Goal: Task Accomplishment & Management: Complete application form

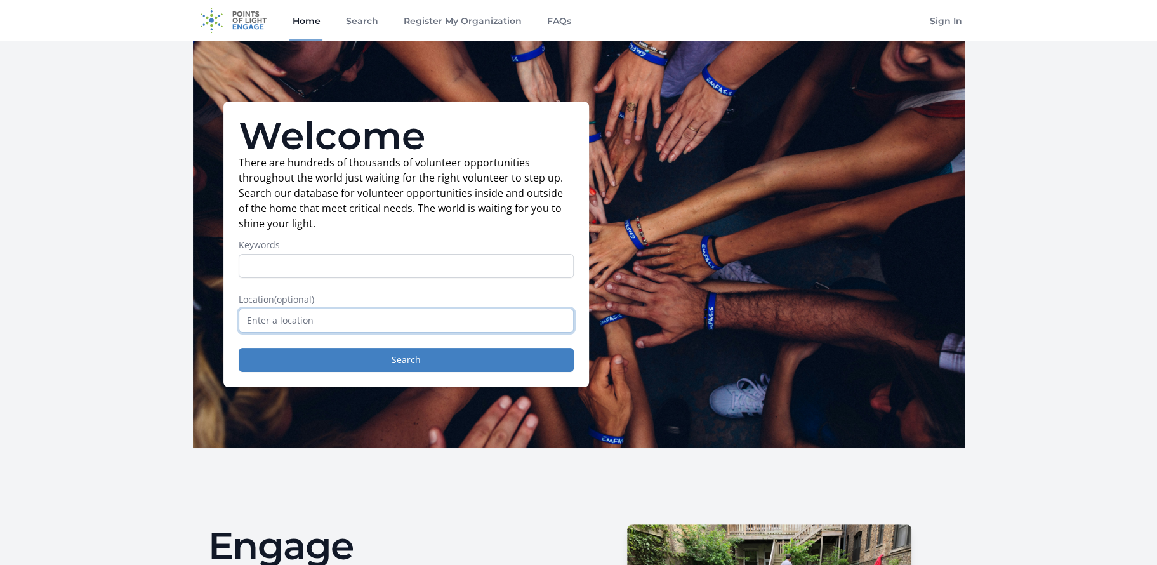
click at [362, 322] on input "text" at bounding box center [406, 320] width 335 height 24
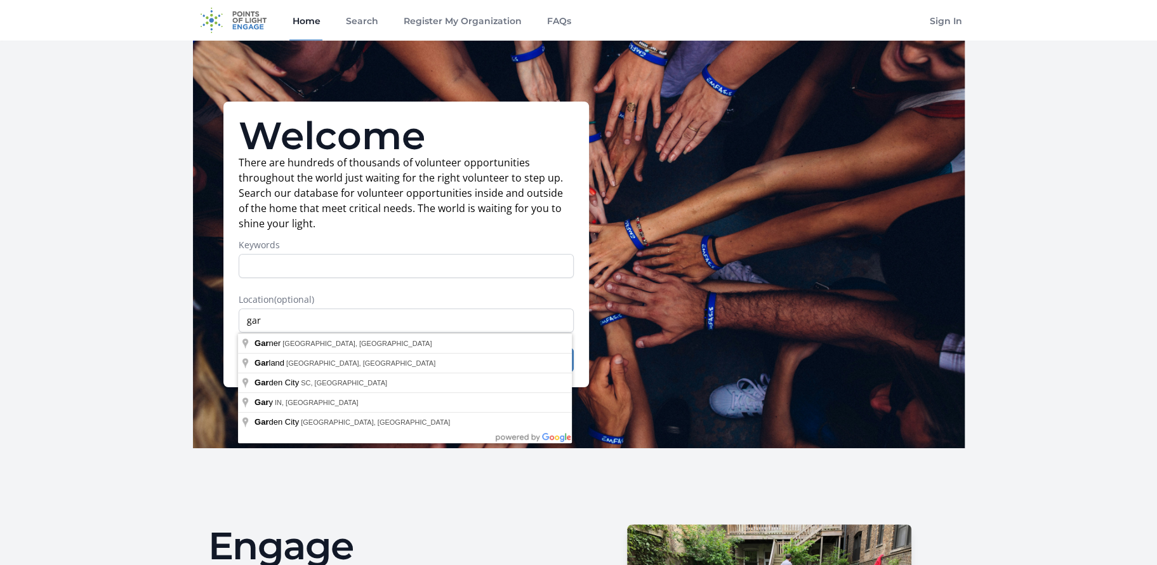
type input "[GEOGRAPHIC_DATA], [GEOGRAPHIC_DATA], [GEOGRAPHIC_DATA]"
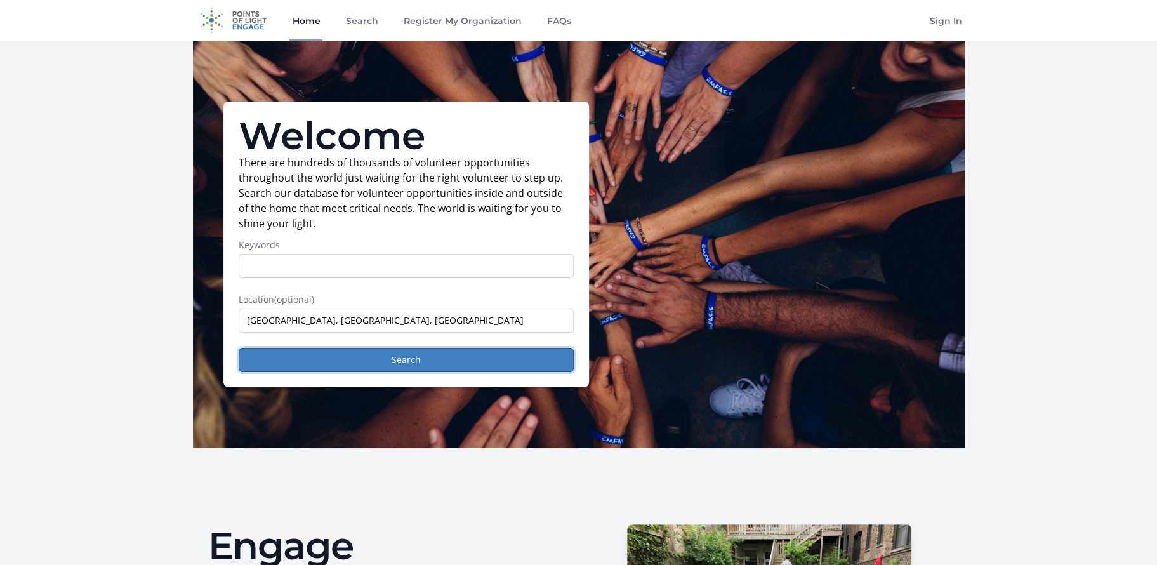
click at [359, 358] on button "Search" at bounding box center [406, 360] width 335 height 24
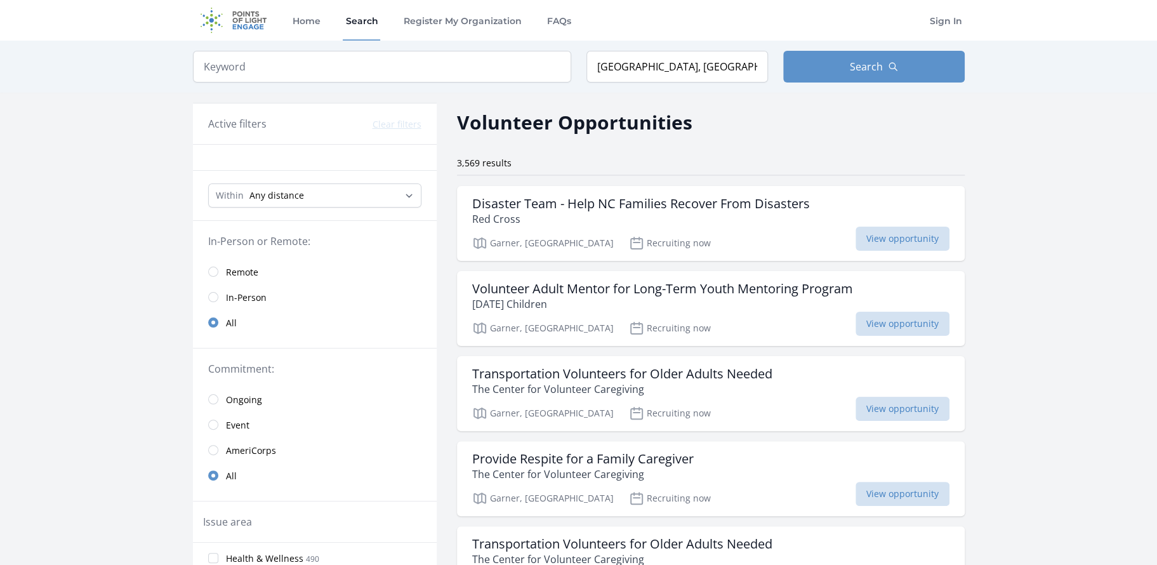
click at [220, 273] on link "Remote" at bounding box center [315, 271] width 244 height 25
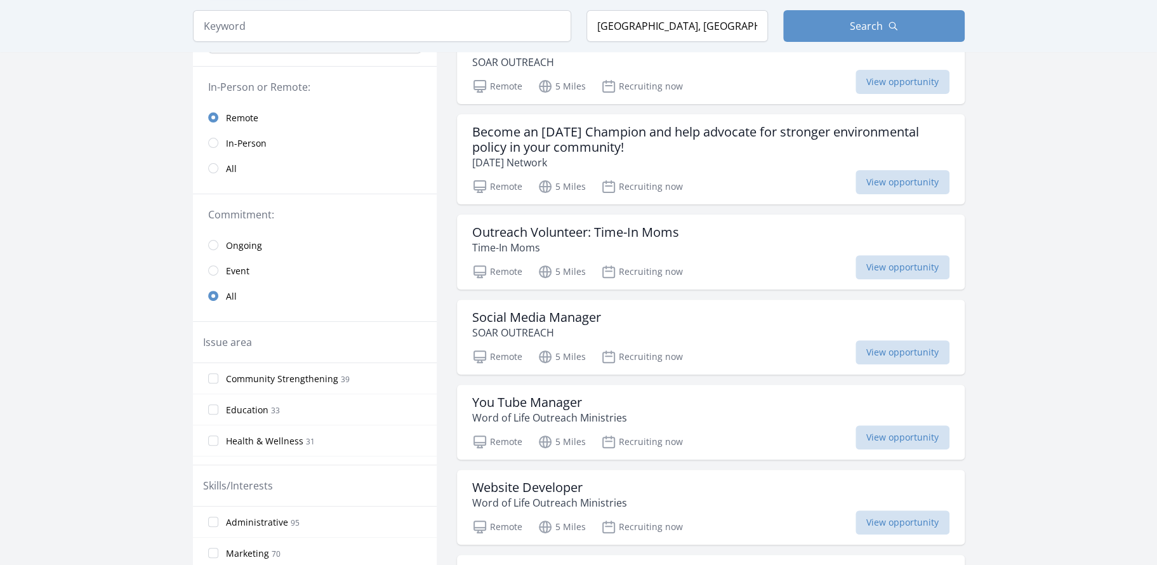
scroll to position [170, 0]
click at [697, 239] on div "Outreach Volunteer: Time-In Moms Time-In Moms" at bounding box center [710, 239] width 477 height 30
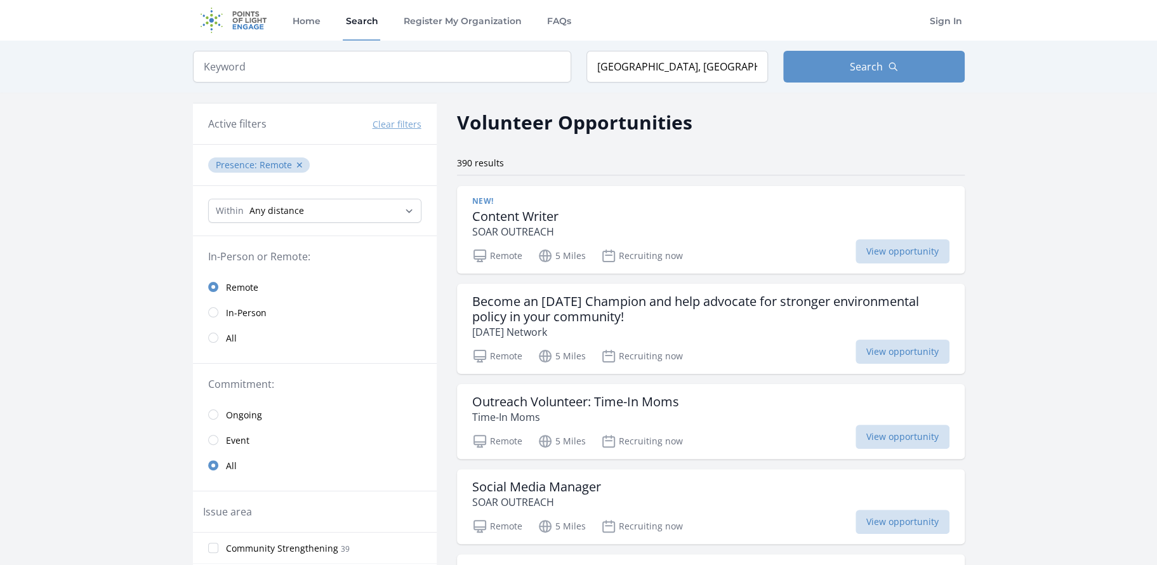
scroll to position [0, 0]
click at [237, 308] on span "In-Person" at bounding box center [246, 312] width 41 height 13
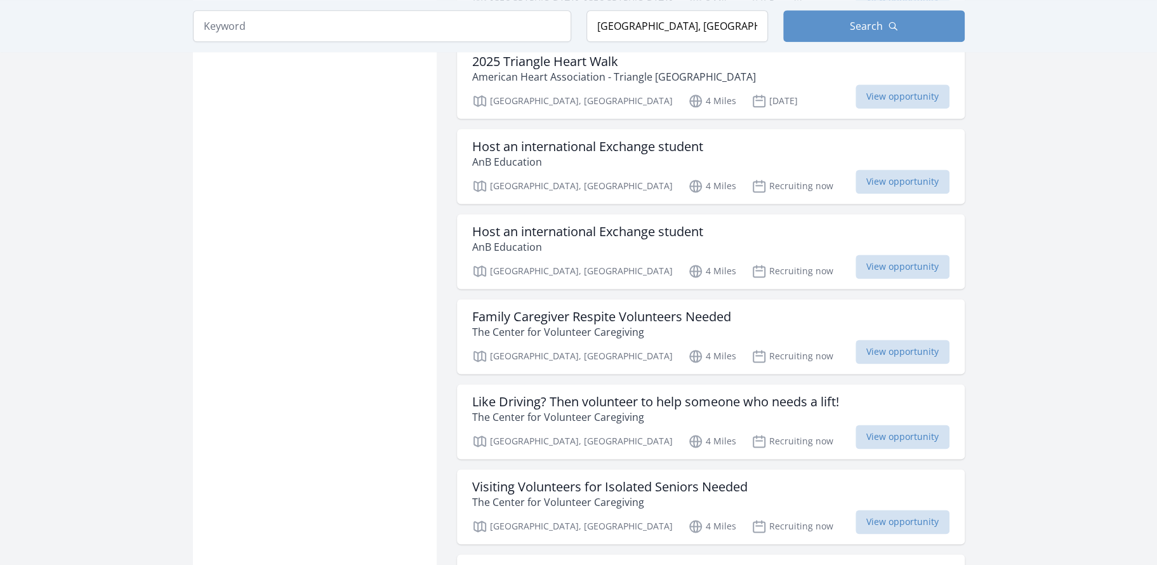
scroll to position [1091, 0]
click at [740, 242] on div "Host an international Exchange student AnB Education" at bounding box center [710, 238] width 477 height 30
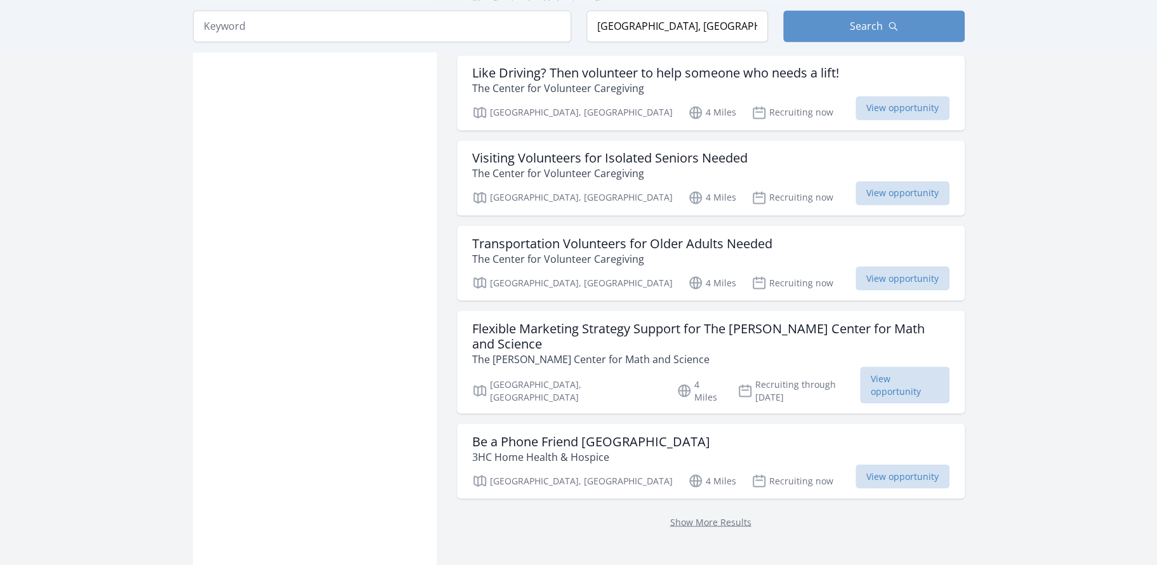
scroll to position [1445, 0]
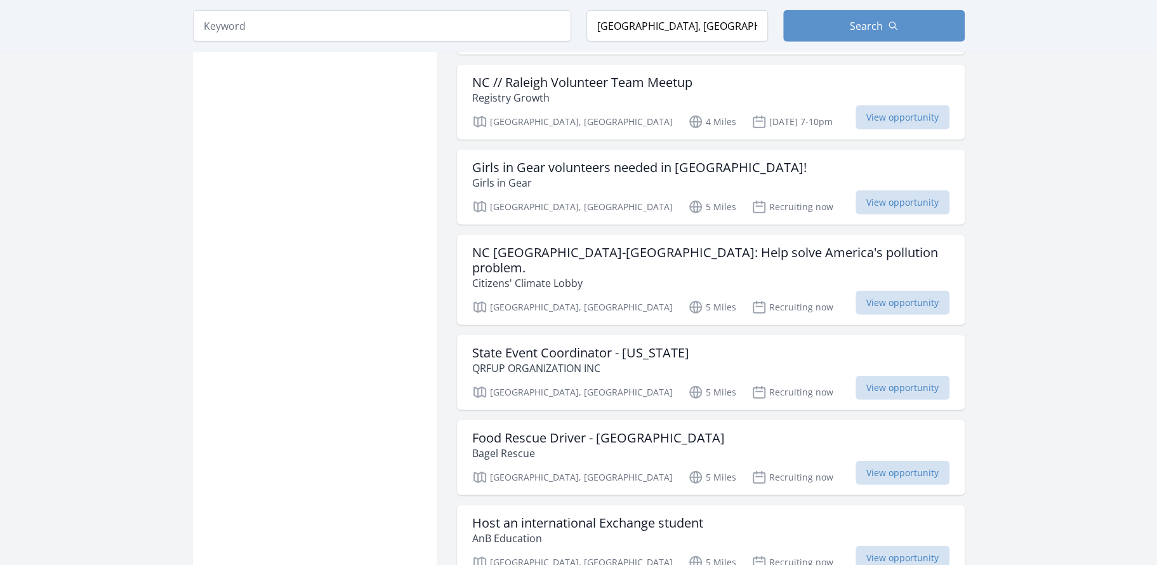
scroll to position [2118, 0]
click at [900, 290] on span "View opportunity" at bounding box center [902, 302] width 94 height 24
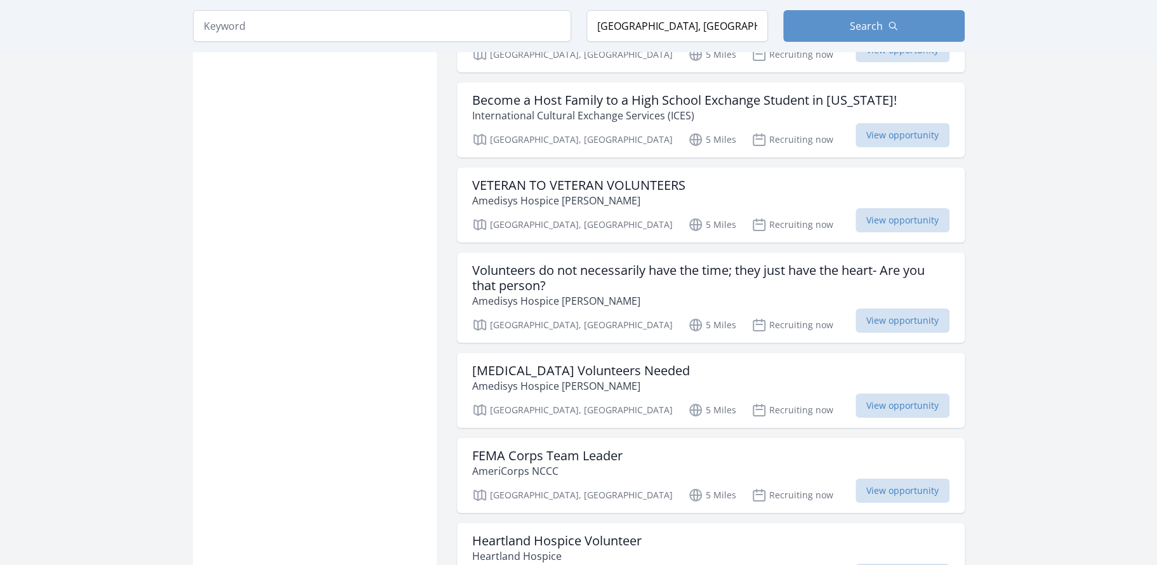
scroll to position [2896, 0]
click at [902, 308] on span "View opportunity" at bounding box center [902, 320] width 94 height 24
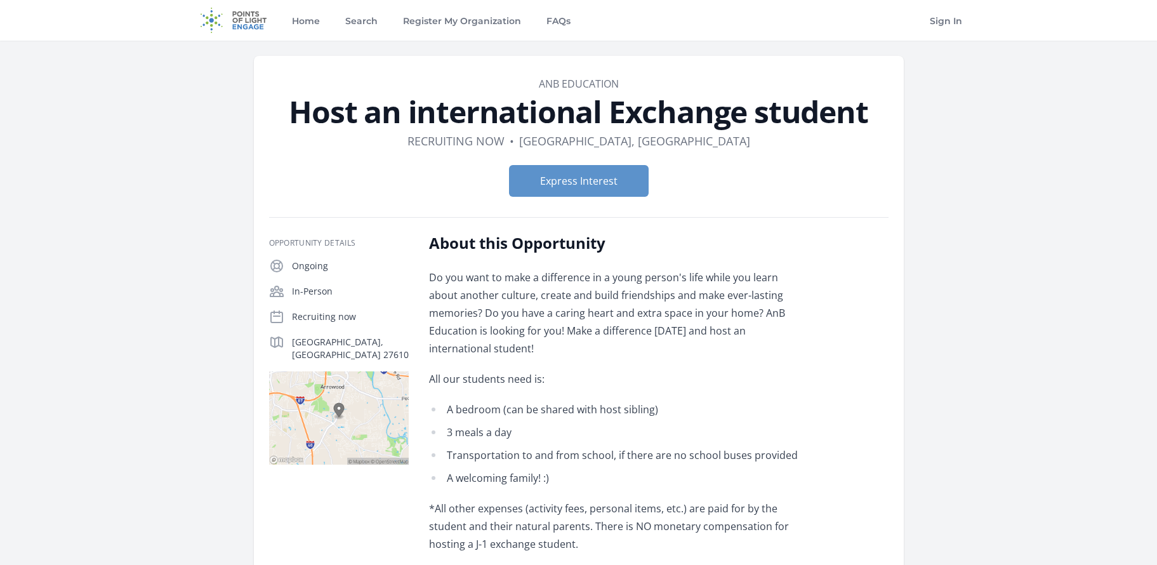
scroll to position [31, 0]
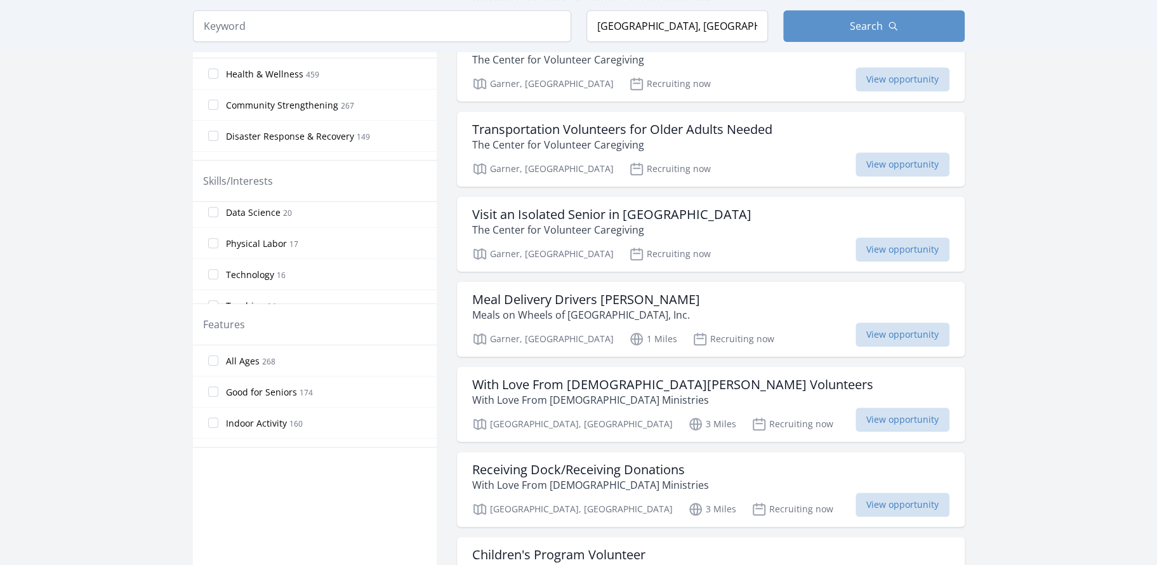
scroll to position [534, 0]
click at [214, 240] on input "Physical Labor 17" at bounding box center [213, 242] width 10 height 10
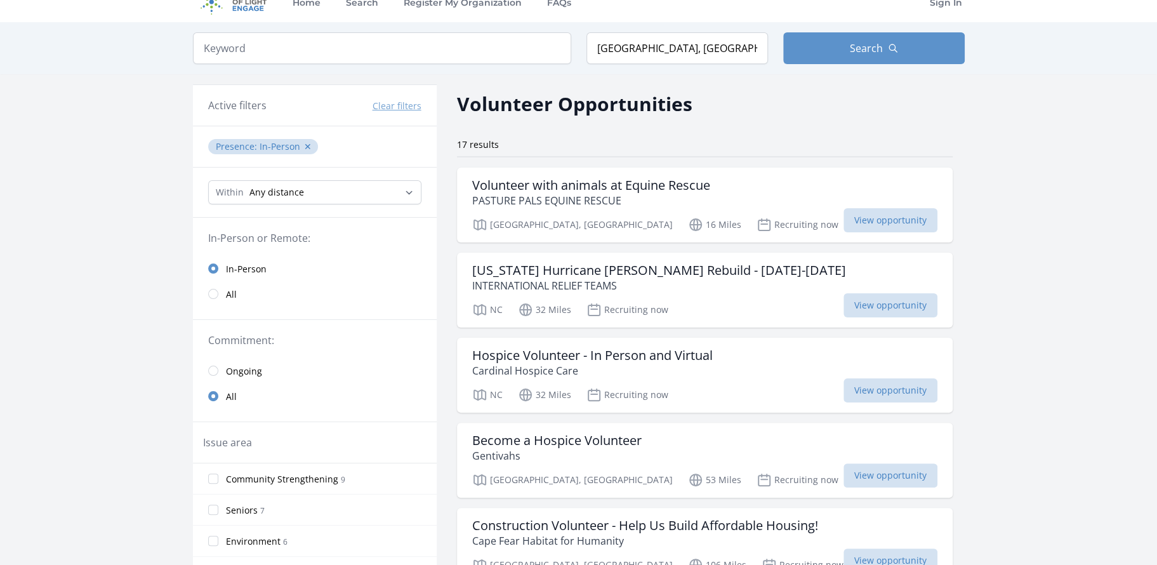
scroll to position [51, 0]
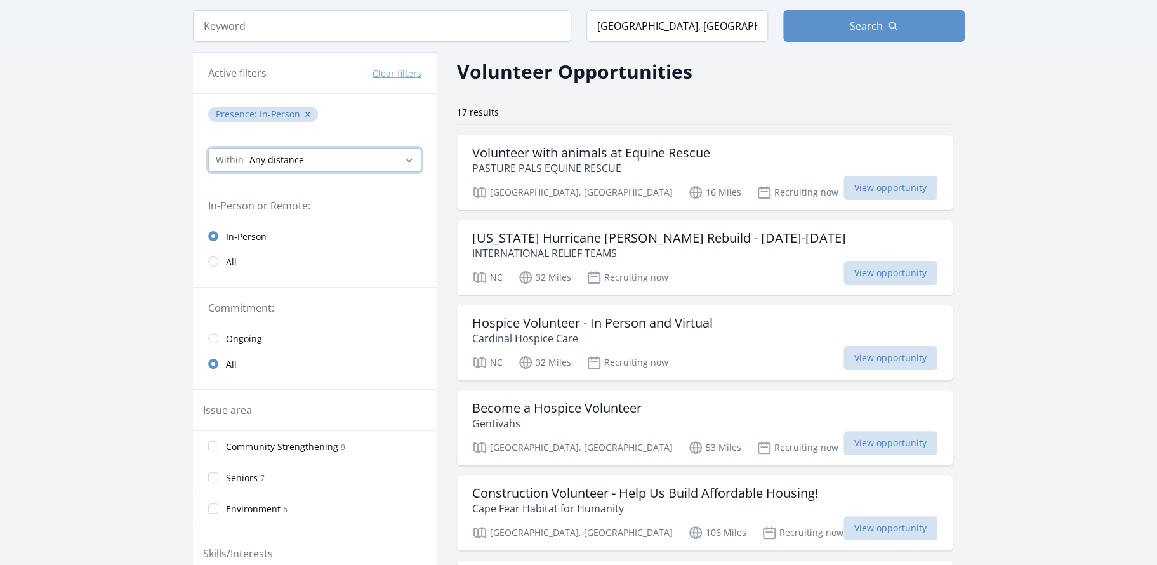
click at [376, 159] on select "Any distance , 5 Miles , 20 Miles , 50 Miles , 100 Miles" at bounding box center [314, 160] width 213 height 24
select select "32186"
click at [208, 148] on select "Any distance , 5 Miles , 20 Miles , 50 Miles , 100 Miles" at bounding box center [314, 160] width 213 height 24
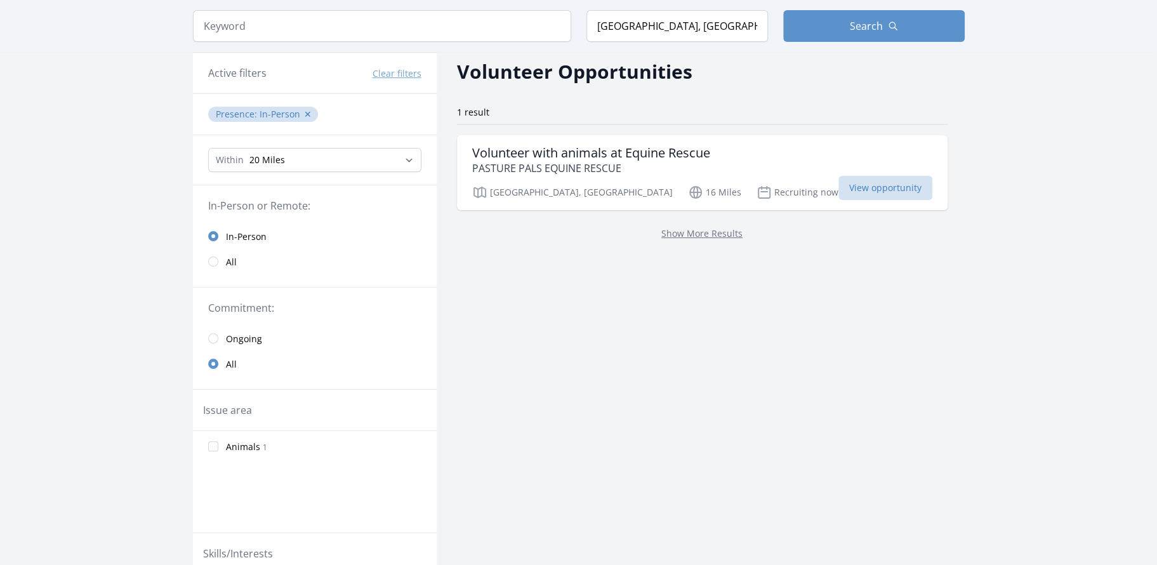
click at [661, 229] on link "Show More Results" at bounding box center [701, 233] width 81 height 12
click at [346, 158] on select "Any distance , 5 Miles , 20 Miles , 50 Miles , 100 Miles" at bounding box center [314, 160] width 213 height 24
select select "80467"
click at [208, 148] on select "Any distance , 5 Miles , 20 Miles , 50 Miles , 100 Miles" at bounding box center [314, 160] width 213 height 24
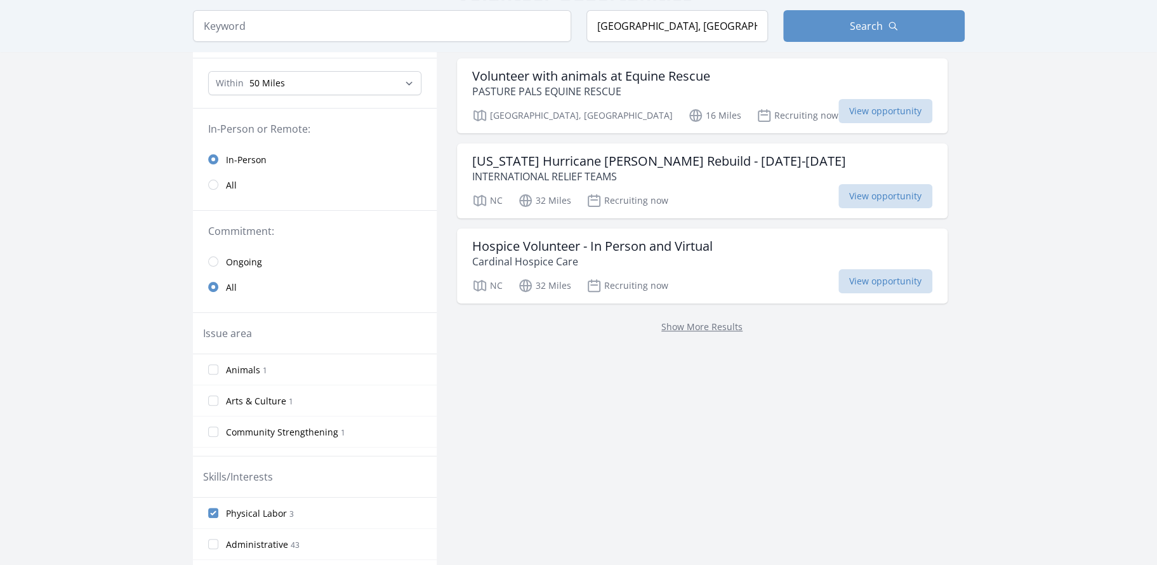
scroll to position [139, 0]
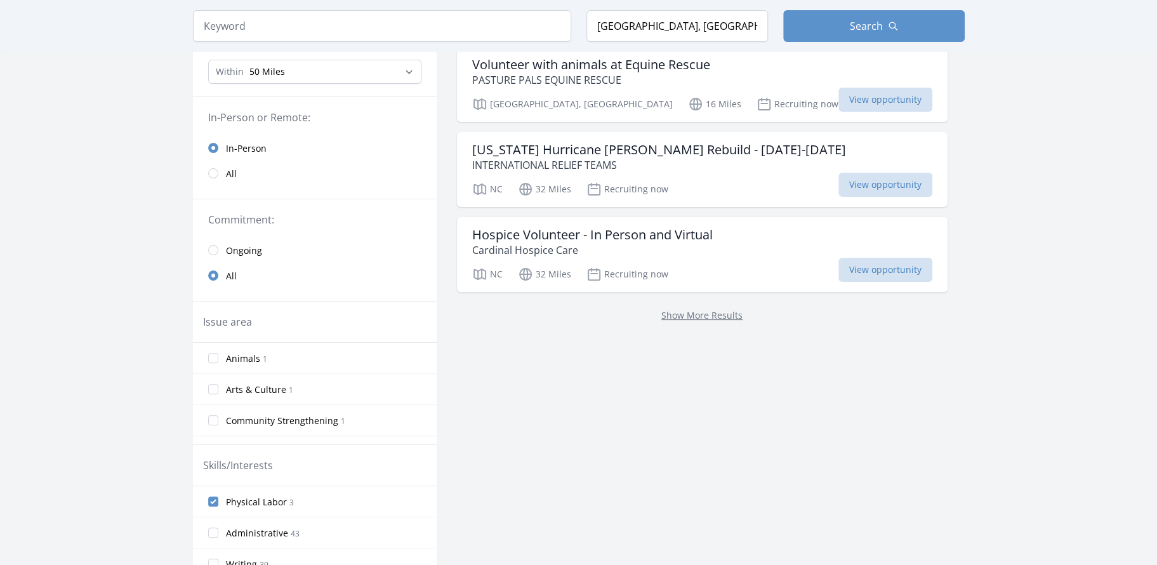
click at [661, 319] on link "Show More Results" at bounding box center [701, 315] width 81 height 12
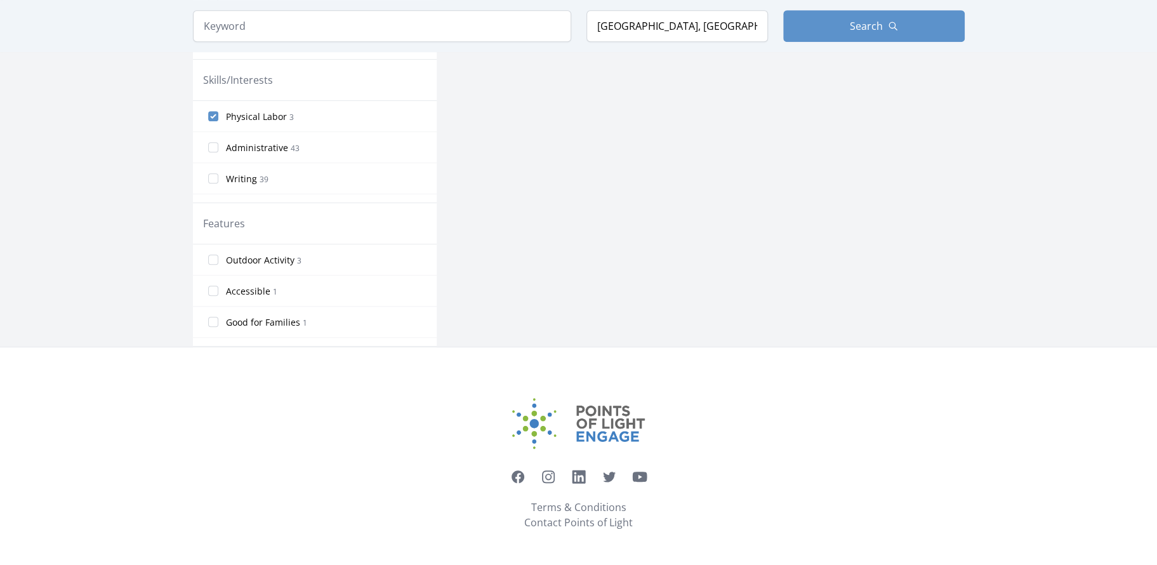
click at [272, 260] on span "Outdoor Activity" at bounding box center [260, 260] width 69 height 13
click at [218, 260] on input "Outdoor Activity 3" at bounding box center [213, 259] width 10 height 10
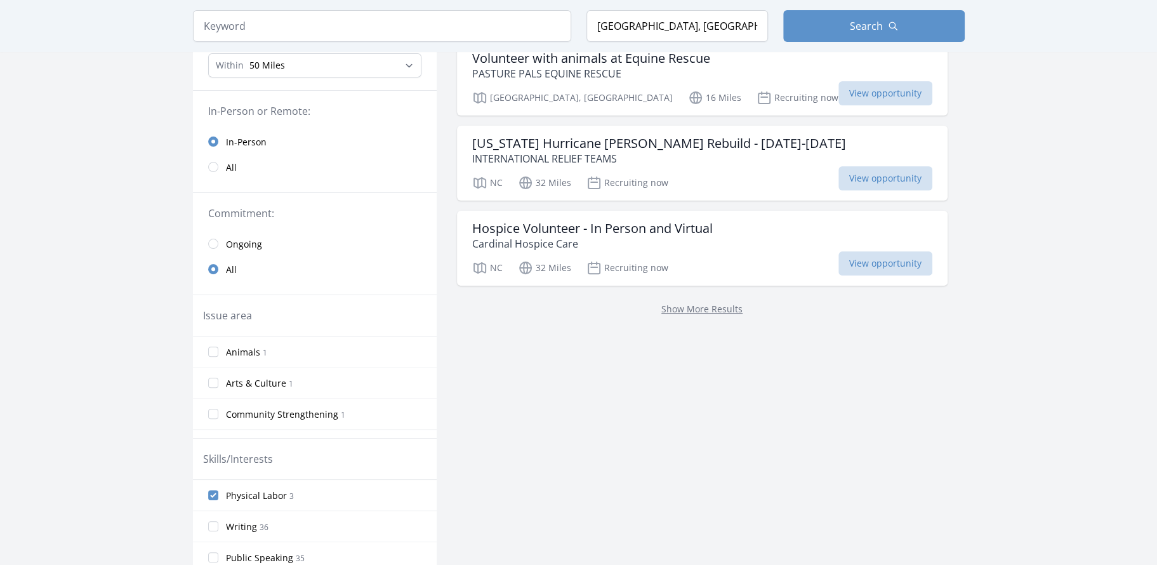
scroll to position [4, 0]
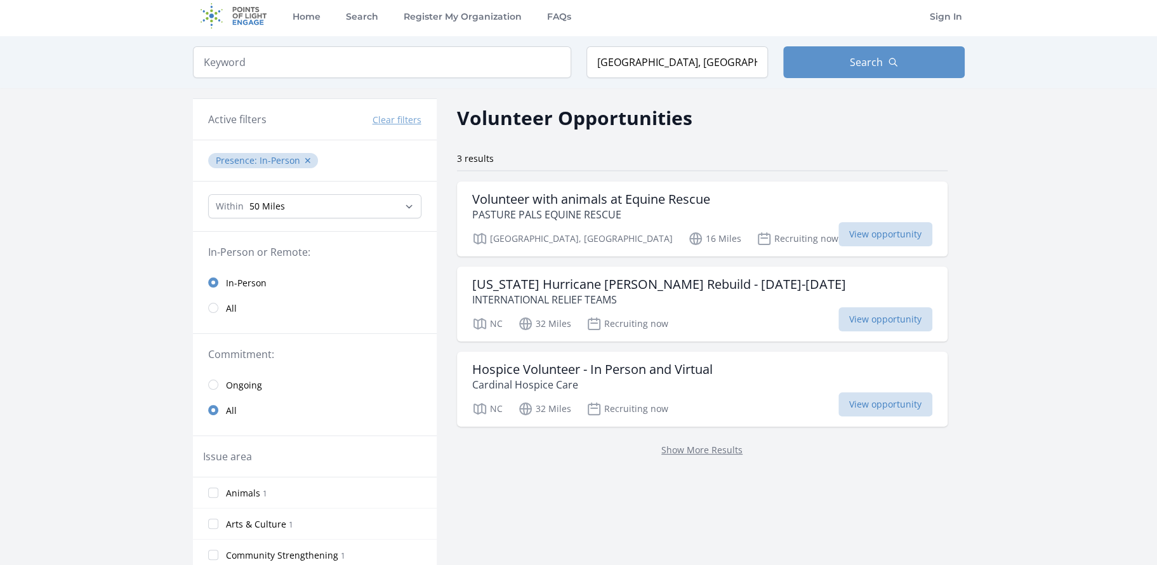
click at [838, 406] on span "View opportunity" at bounding box center [885, 404] width 94 height 24
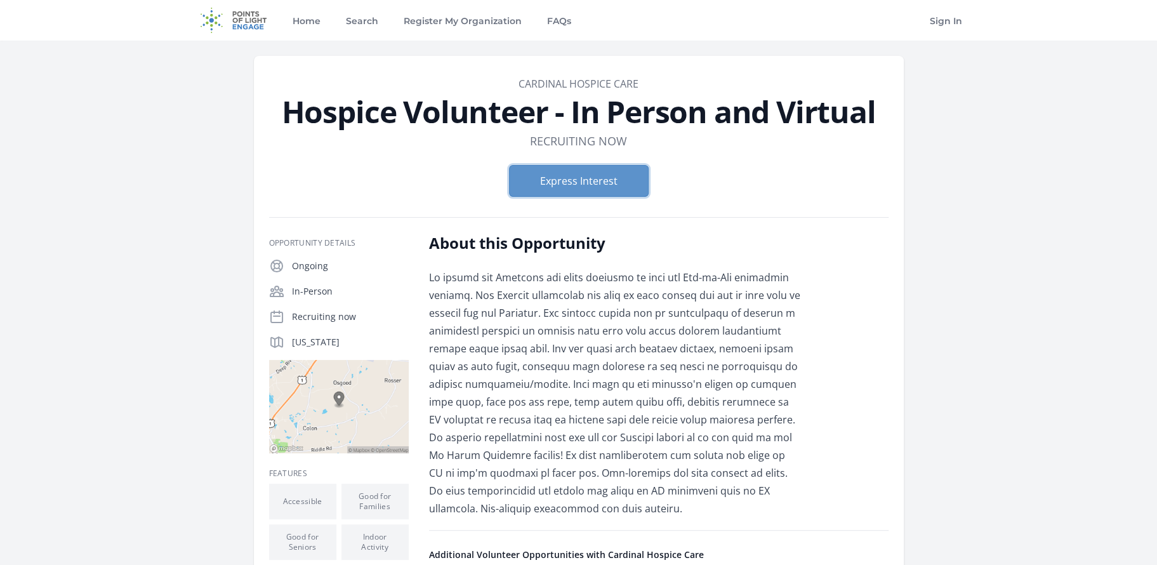
click at [575, 190] on button "Express Interest" at bounding box center [579, 181] width 140 height 32
